Goal: Find specific page/section: Find specific page/section

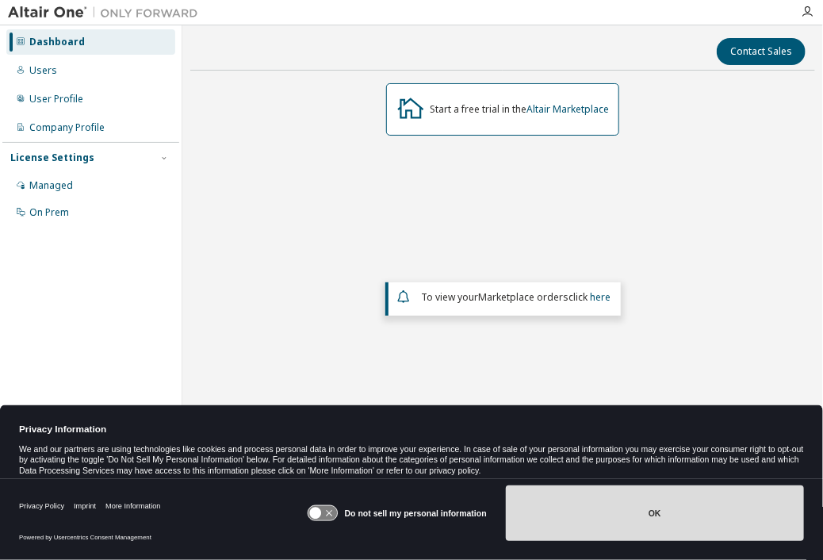
click at [638, 517] on button "OK" at bounding box center [655, 513] width 298 height 56
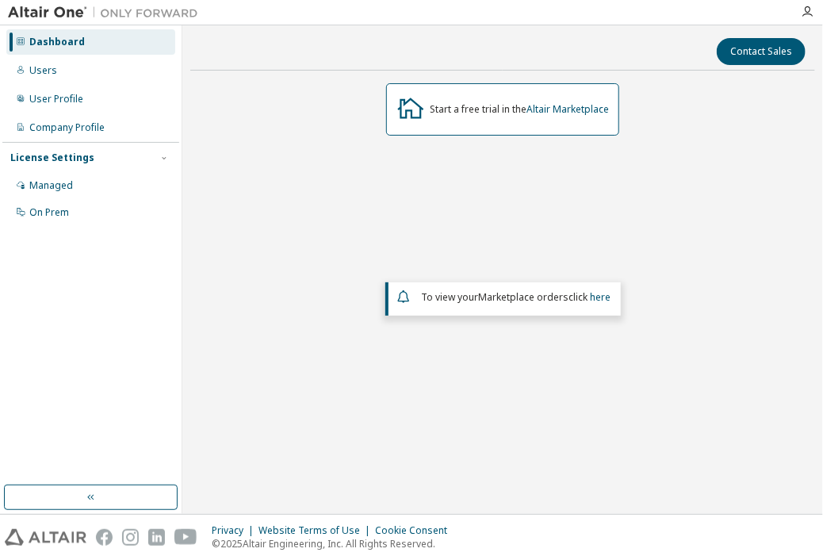
click at [498, 296] on em "Marketplace orders" at bounding box center [524, 296] width 90 height 13
click at [470, 301] on span "To view your Marketplace orders click here" at bounding box center [517, 296] width 190 height 13
click at [52, 186] on div "Managed" at bounding box center [51, 185] width 44 height 13
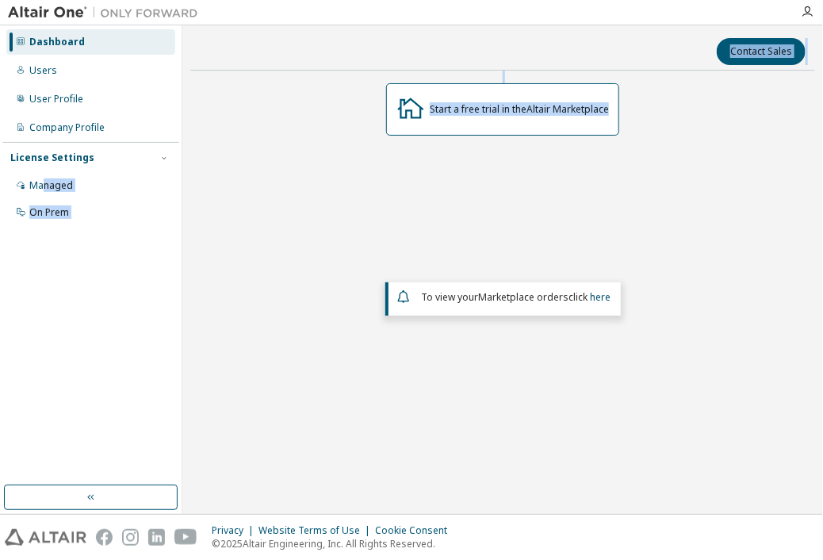
drag, startPoint x: 44, startPoint y: 185, endPoint x: 228, endPoint y: 293, distance: 213.7
click at [218, 297] on div "Dashboard Users User Profile Company Profile License Settings Managed On Prem C…" at bounding box center [411, 269] width 823 height 489
click at [105, 209] on div "On Prem" at bounding box center [90, 212] width 169 height 25
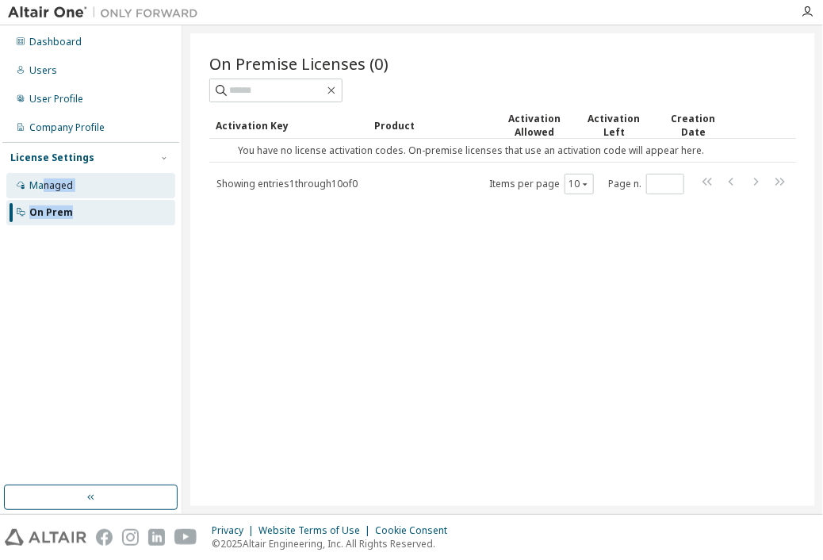
click at [89, 185] on div "Managed" at bounding box center [90, 185] width 169 height 25
